Goal: Use online tool/utility: Utilize a website feature to perform a specific function

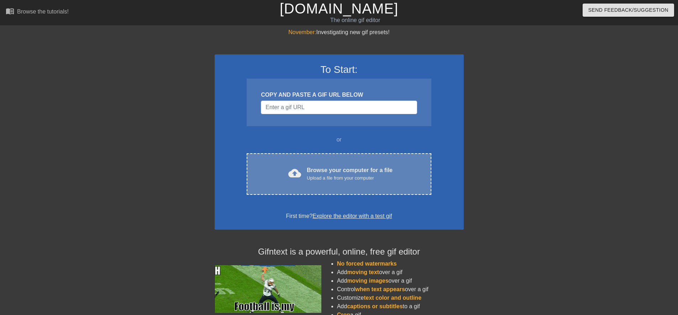
click at [295, 174] on span "cloud_upload" at bounding box center [294, 173] width 13 height 13
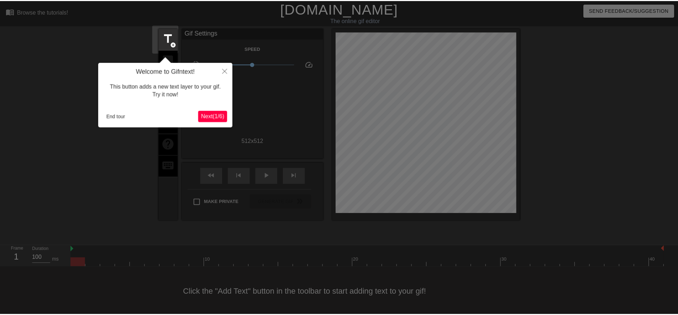
scroll to position [2, 0]
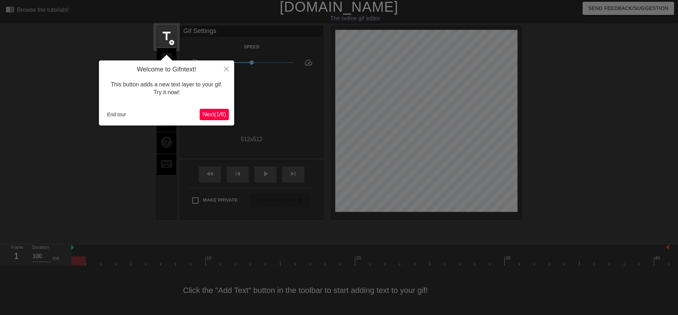
click at [211, 112] on span "Next ( 1 / 6 )" at bounding box center [214, 114] width 23 height 6
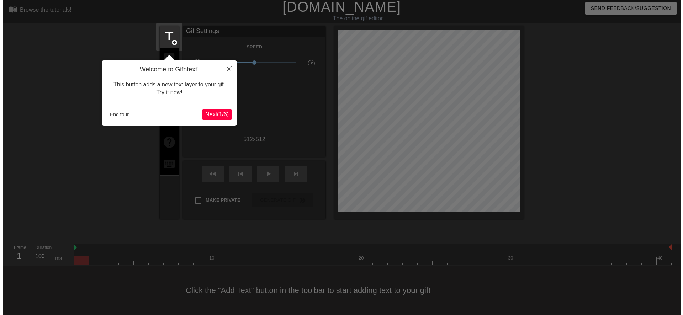
scroll to position [0, 0]
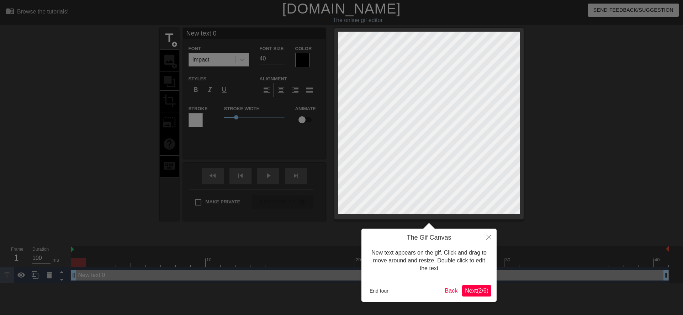
click at [478, 288] on span "Next ( 2 / 6 )" at bounding box center [476, 291] width 23 height 6
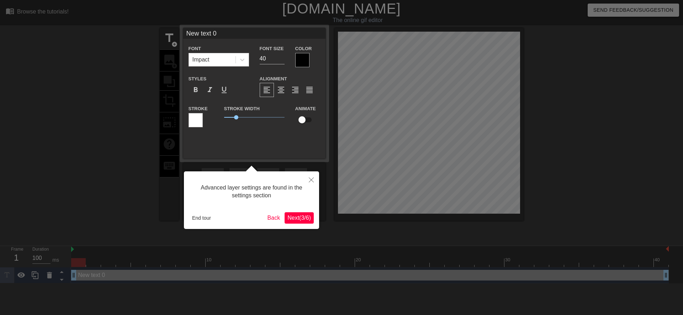
click at [292, 213] on button "Next ( 3 / 6 )" at bounding box center [299, 217] width 29 height 11
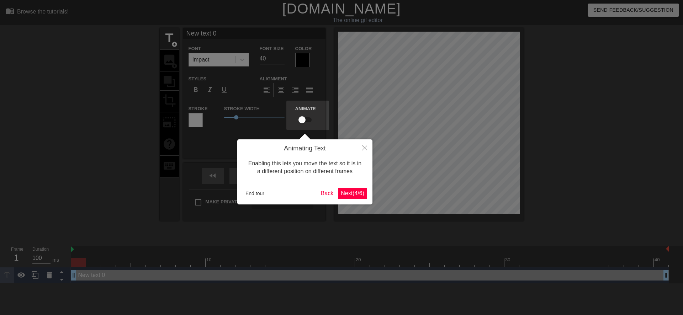
click at [349, 196] on span "Next ( 4 / 6 )" at bounding box center [352, 193] width 23 height 6
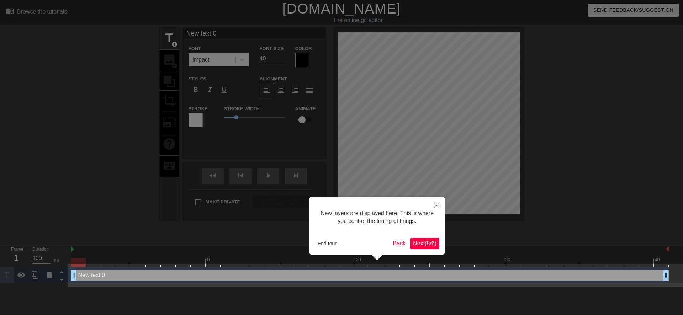
click at [414, 247] on span "Next ( 5 / 6 )" at bounding box center [424, 244] width 23 height 6
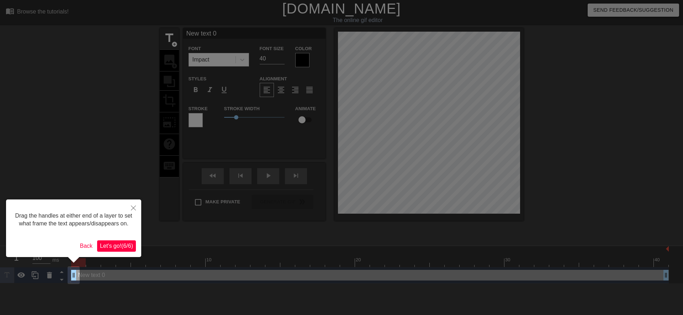
click at [125, 249] on span "Let's go! ( 6 / 6 )" at bounding box center [116, 246] width 33 height 6
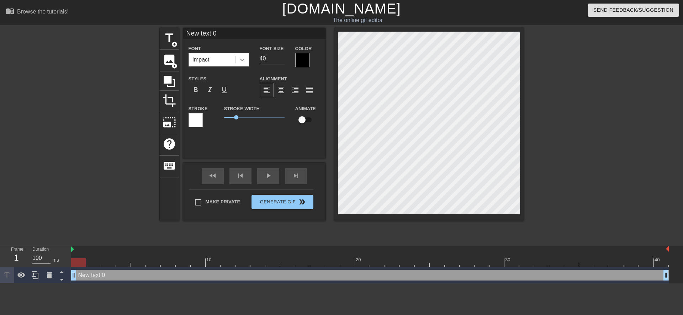
click at [244, 63] on icon at bounding box center [242, 59] width 7 height 7
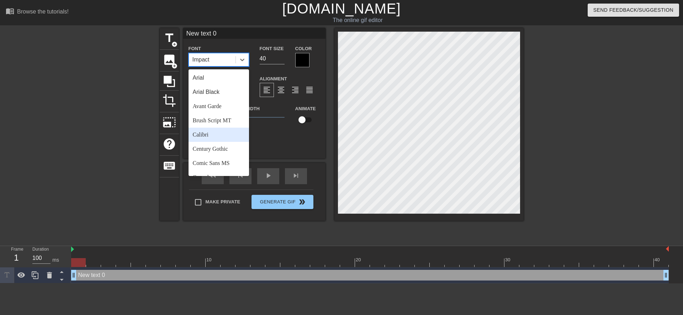
click at [217, 130] on div "Calibri" at bounding box center [219, 135] width 61 height 14
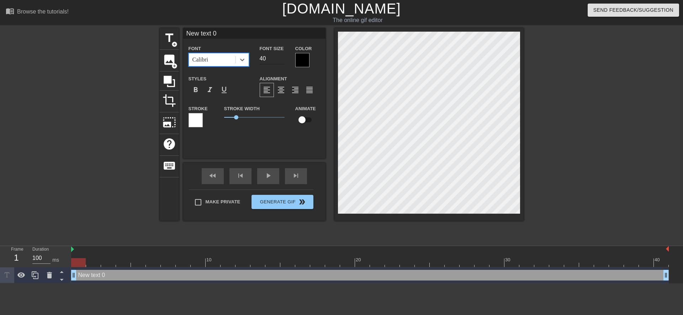
click at [263, 58] on input "40" at bounding box center [272, 58] width 25 height 11
type input "20"
click at [209, 95] on div "format_italic" at bounding box center [210, 90] width 14 height 14
type input "ew text 0"
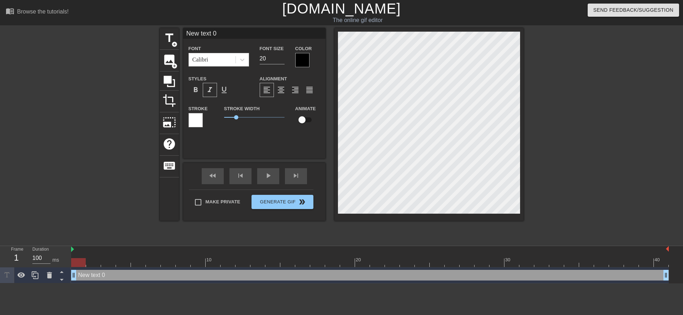
type textarea "ew text 0"
type input "w text 0"
type textarea "w text 0"
type input "text 0"
type textarea "text 0"
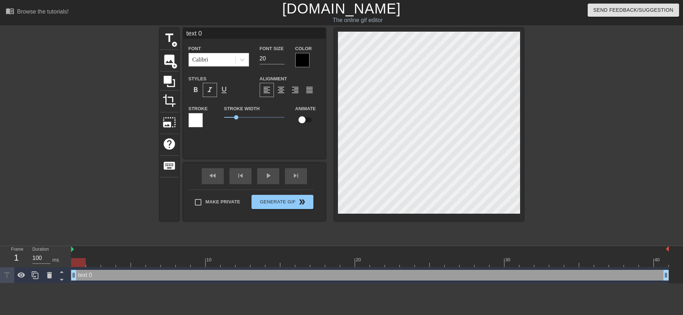
type input "text 0"
type textarea "text 0"
type input "ext 0"
type textarea "ext 0"
type input "xt 0"
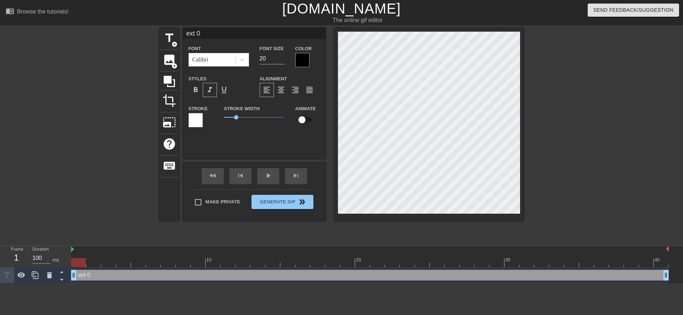
type textarea "xt 0"
type input "t 0"
type textarea "t 0"
type input "0"
type textarea "0"
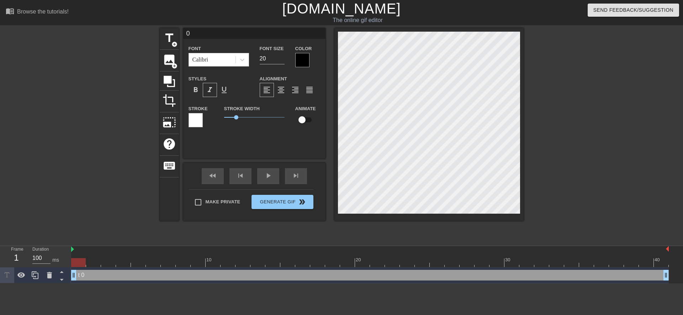
scroll to position [1, 1]
type input "0"
type textarea "0"
type input "@"
type textarea "@"
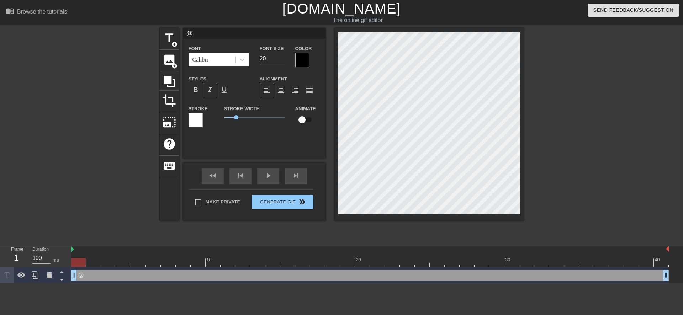
type input "@s"
type textarea "@s"
type input "@st"
type textarea "@st"
type input "@sti"
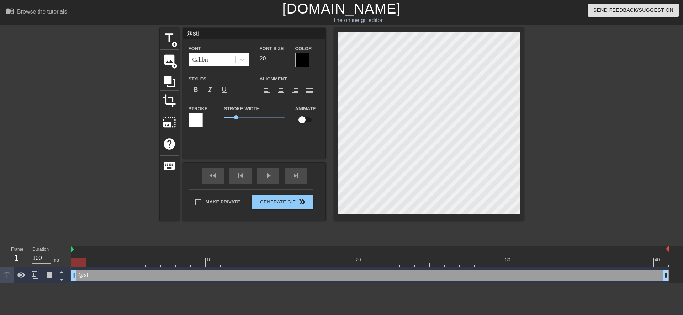
type textarea "@sti"
type input "@stic"
type textarea "@stic"
type input "@stick"
type textarea "@stick"
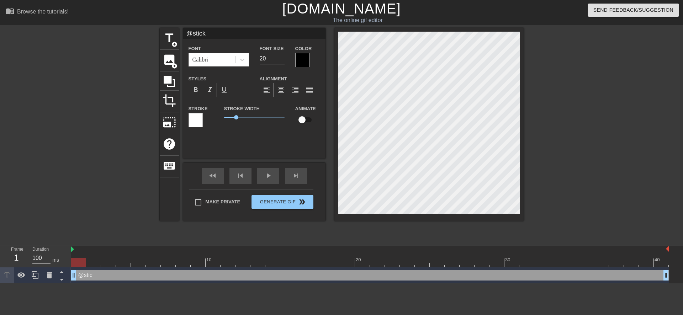
type input "@sticke"
type textarea "@sticke"
type input "@sticker"
type textarea "@sticker"
type input "@stickerb"
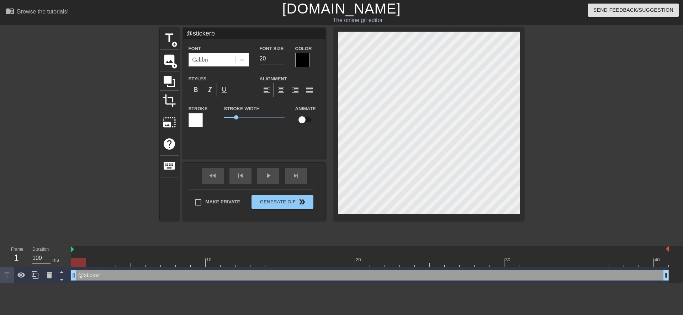
type textarea "@stickerb"
type input "@stickerba"
type textarea "@stickerba"
type input "@stickerbas"
type textarea "@stickerbas"
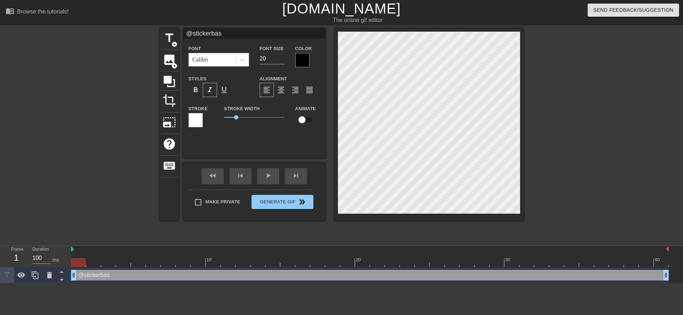
type input "@stickerbase"
type textarea "@stickerbase"
type input "@stickerbase_"
type textarea "@stickerbase_"
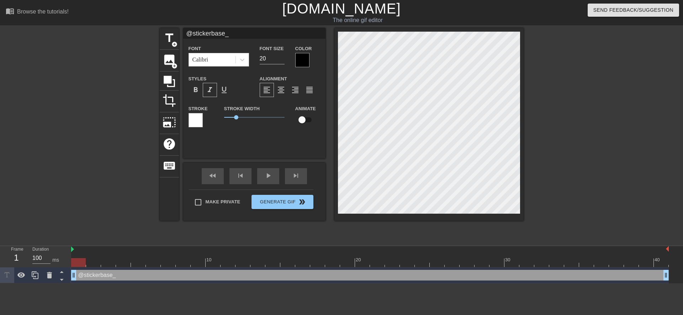
type input "@stickerbase_r"
type textarea "@stickerbase_r"
type input "@stickerbase_ru"
type textarea "@stickerbase_ru"
click at [278, 201] on span "Generate Gif double_arrow" at bounding box center [282, 202] width 56 height 9
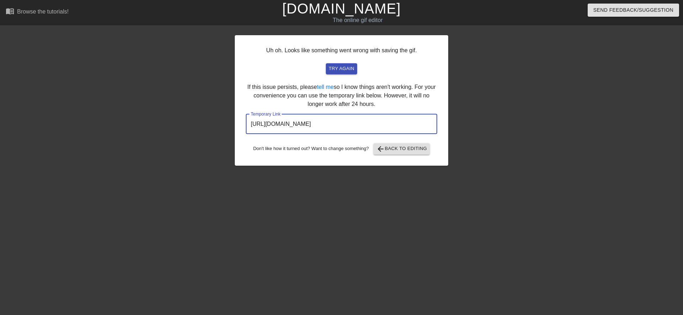
click at [315, 131] on input "[URL][DOMAIN_NAME]" at bounding box center [341, 124] width 191 height 20
click at [317, 125] on input "[URL][DOMAIN_NAME]" at bounding box center [341, 124] width 191 height 20
